Goal: Task Accomplishment & Management: Manage account settings

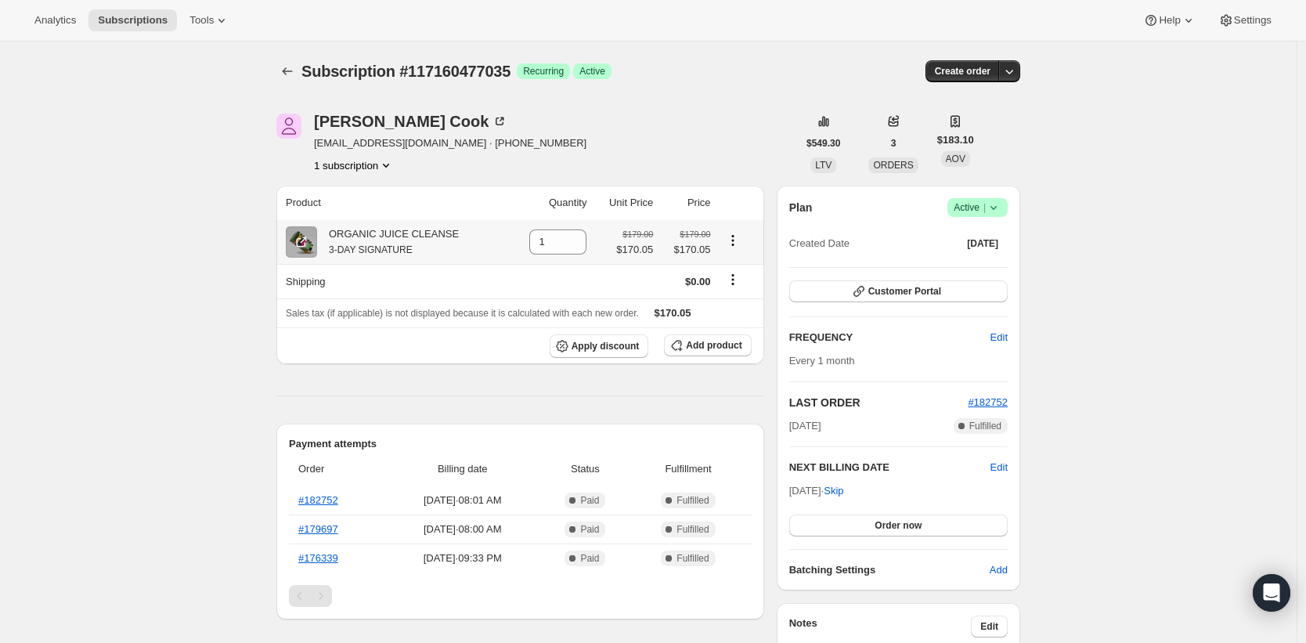
click at [745, 238] on button "Product actions" at bounding box center [732, 240] width 25 height 17
click at [737, 239] on icon "Product actions" at bounding box center [733, 241] width 16 height 16
click at [734, 245] on icon "Product actions" at bounding box center [732, 244] width 2 height 2
click at [727, 297] on div "Swap variant" at bounding box center [735, 275] width 90 height 51
click at [732, 272] on icon "Shipping actions" at bounding box center [733, 280] width 16 height 16
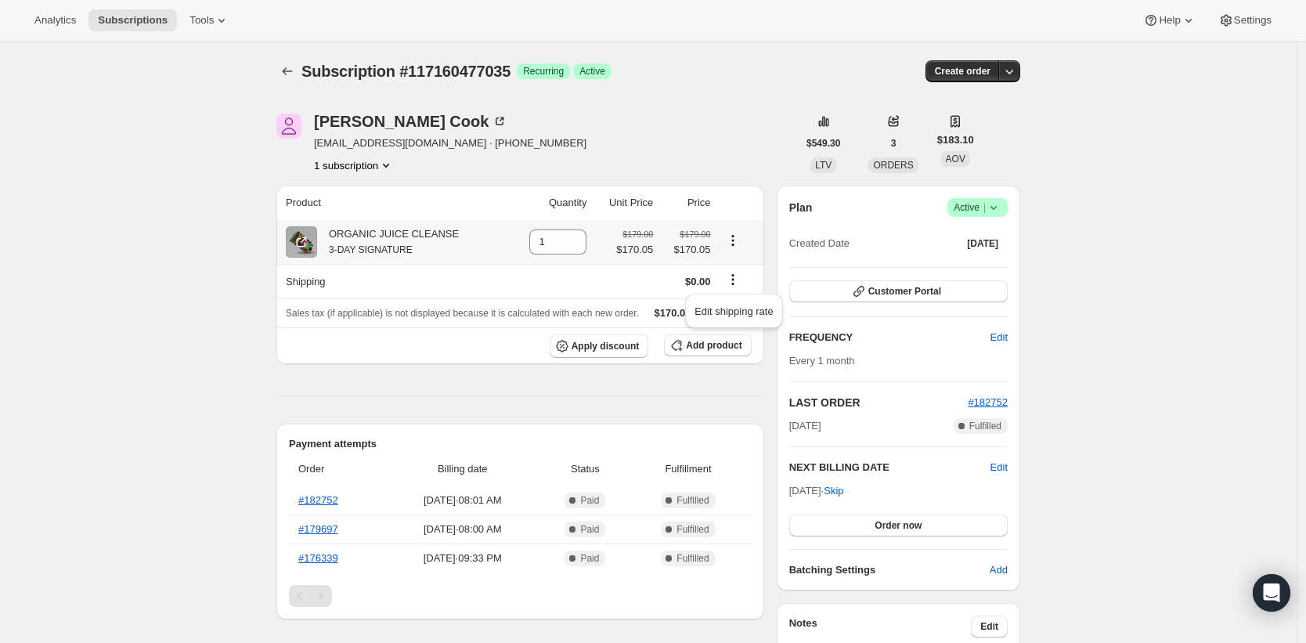
click at [736, 243] on icon "Product actions" at bounding box center [733, 241] width 16 height 16
click at [730, 279] on button "Swap variant" at bounding box center [735, 270] width 68 height 25
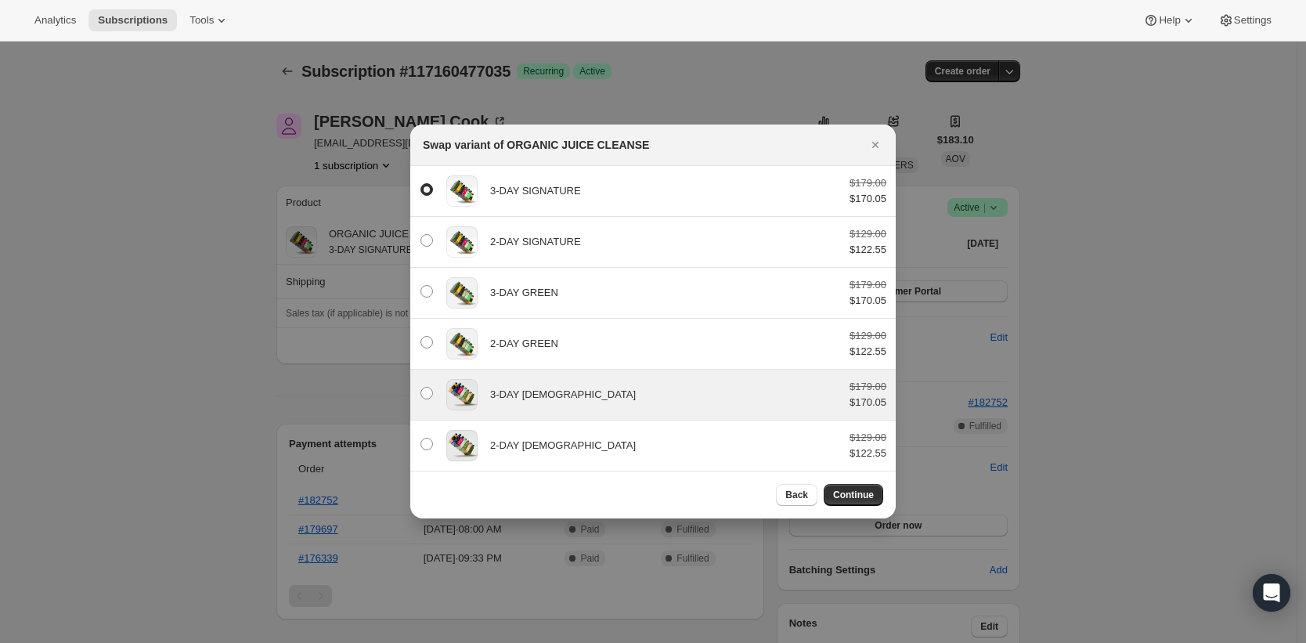
click at [590, 397] on div "3-DAY ZEN" at bounding box center [663, 395] width 347 height 16
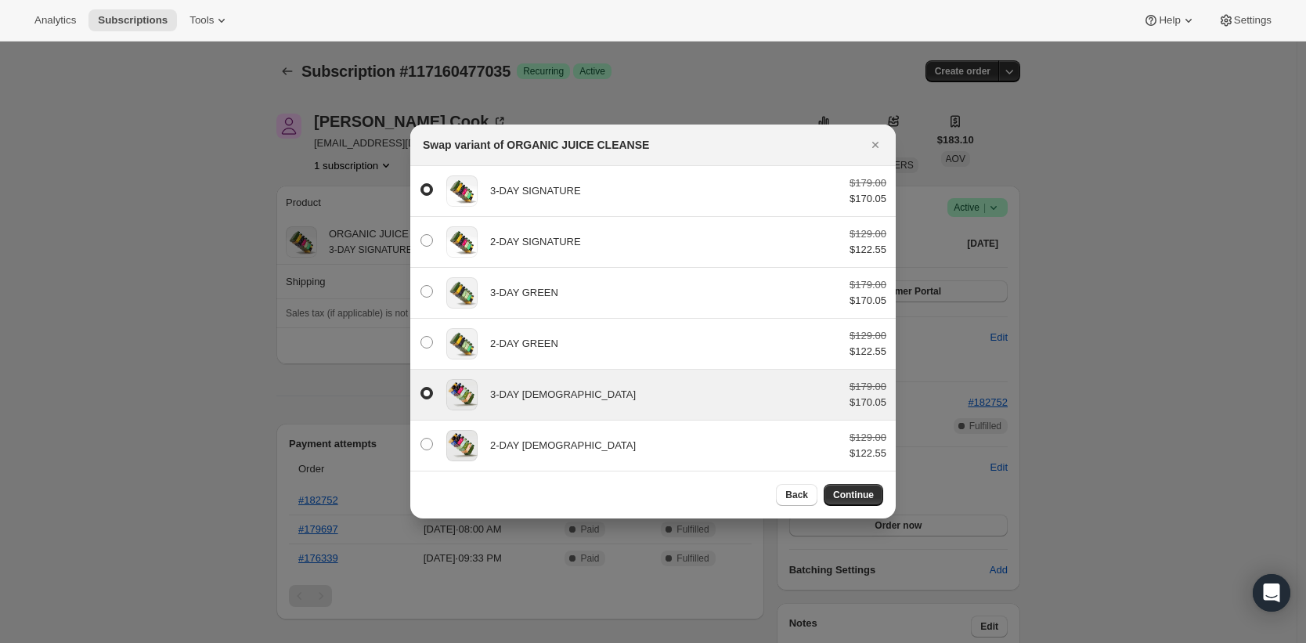
radio input "false"
radio input "true"
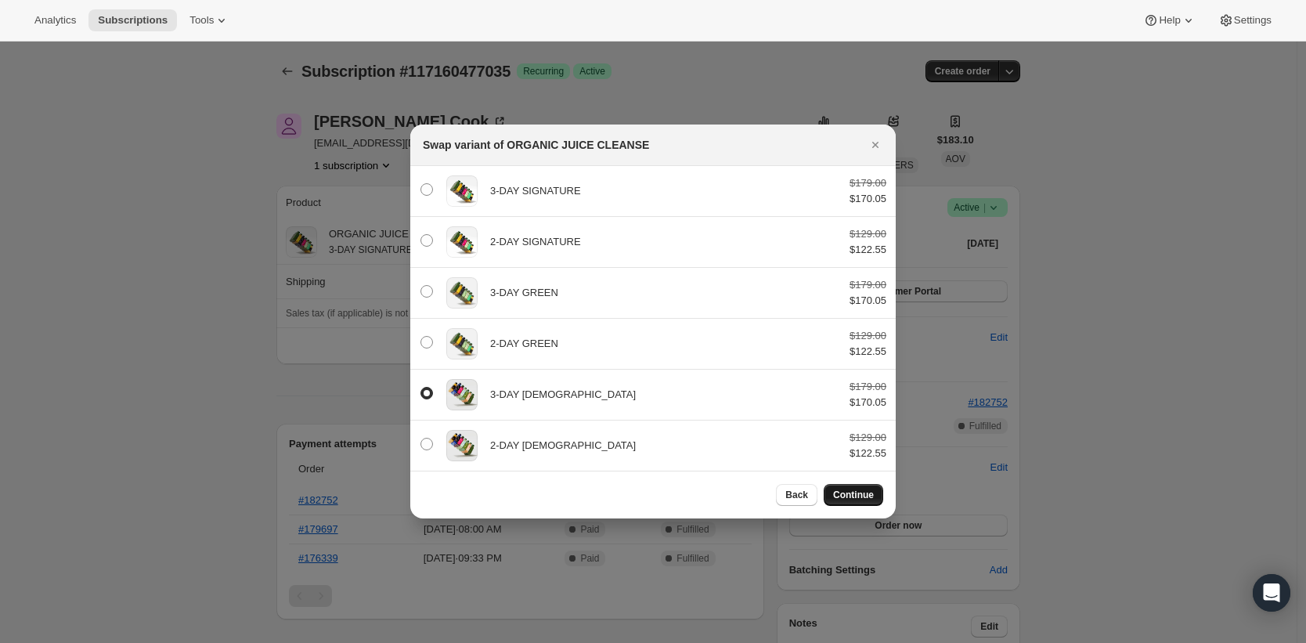
click at [873, 494] on span "Continue" at bounding box center [853, 495] width 41 height 13
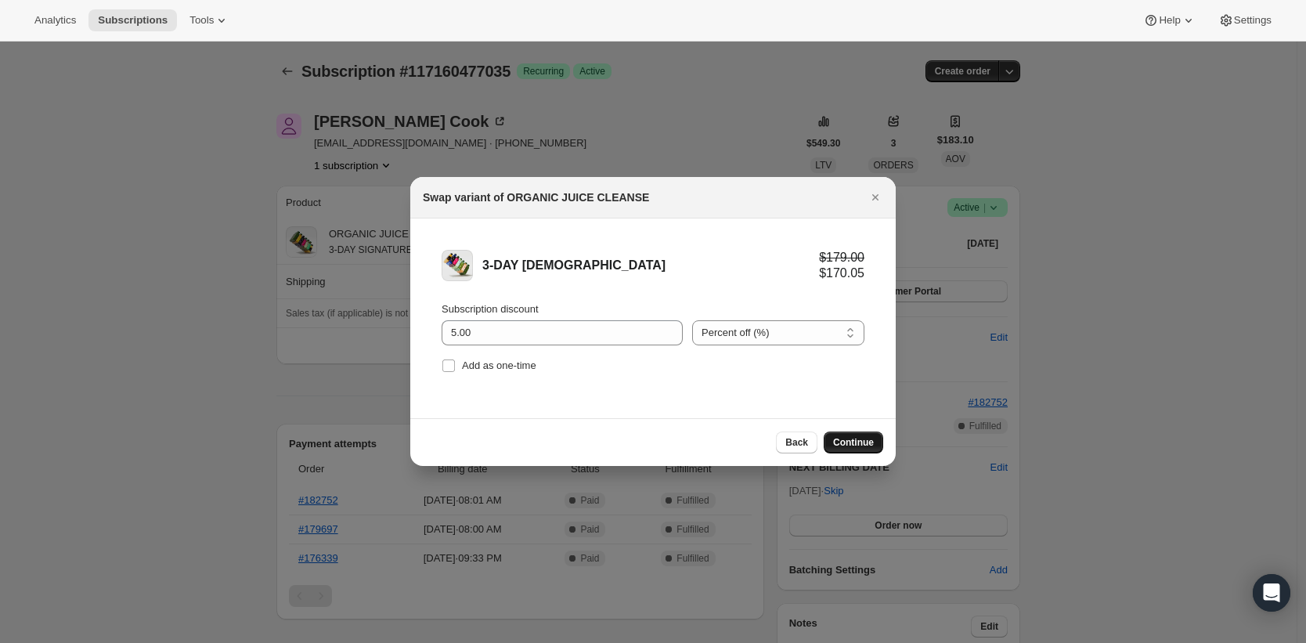
click at [834, 436] on span "Continue" at bounding box center [853, 442] width 41 height 13
